Goal: Find specific page/section: Find specific page/section

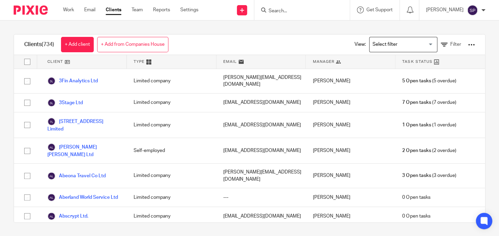
click at [278, 10] on input "Search" at bounding box center [298, 11] width 61 height 6
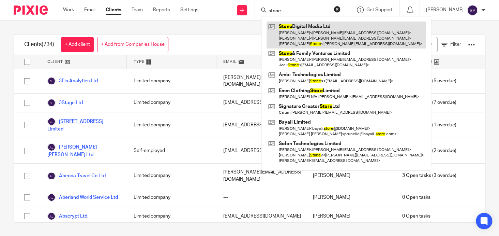
type input "stone"
click at [302, 27] on link at bounding box center [346, 34] width 159 height 27
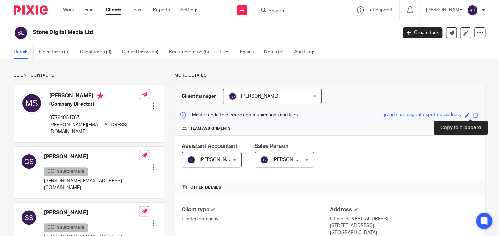
click at [473, 114] on span at bounding box center [475, 115] width 5 height 5
